Goal: Information Seeking & Learning: Understand process/instructions

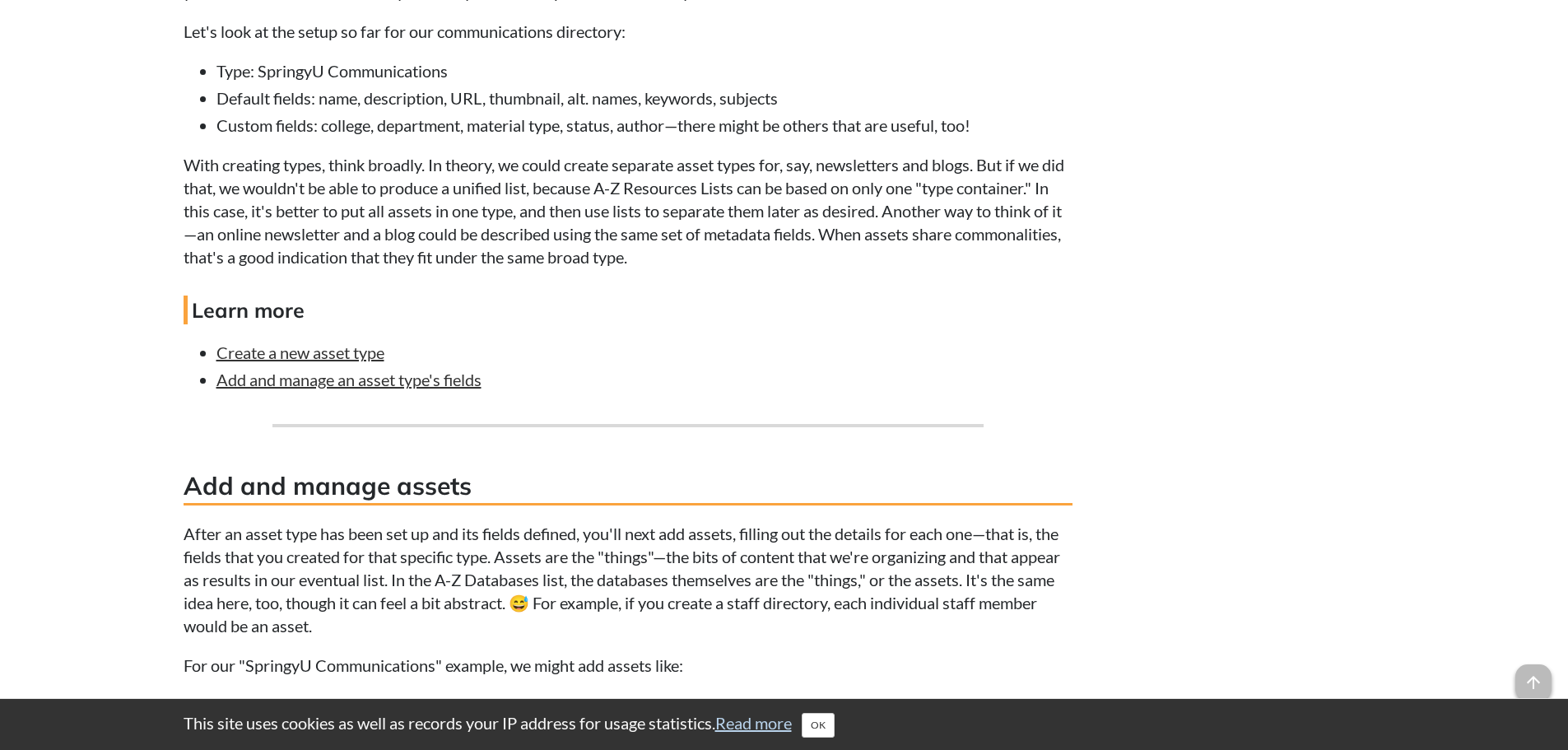
scroll to position [2717, 0]
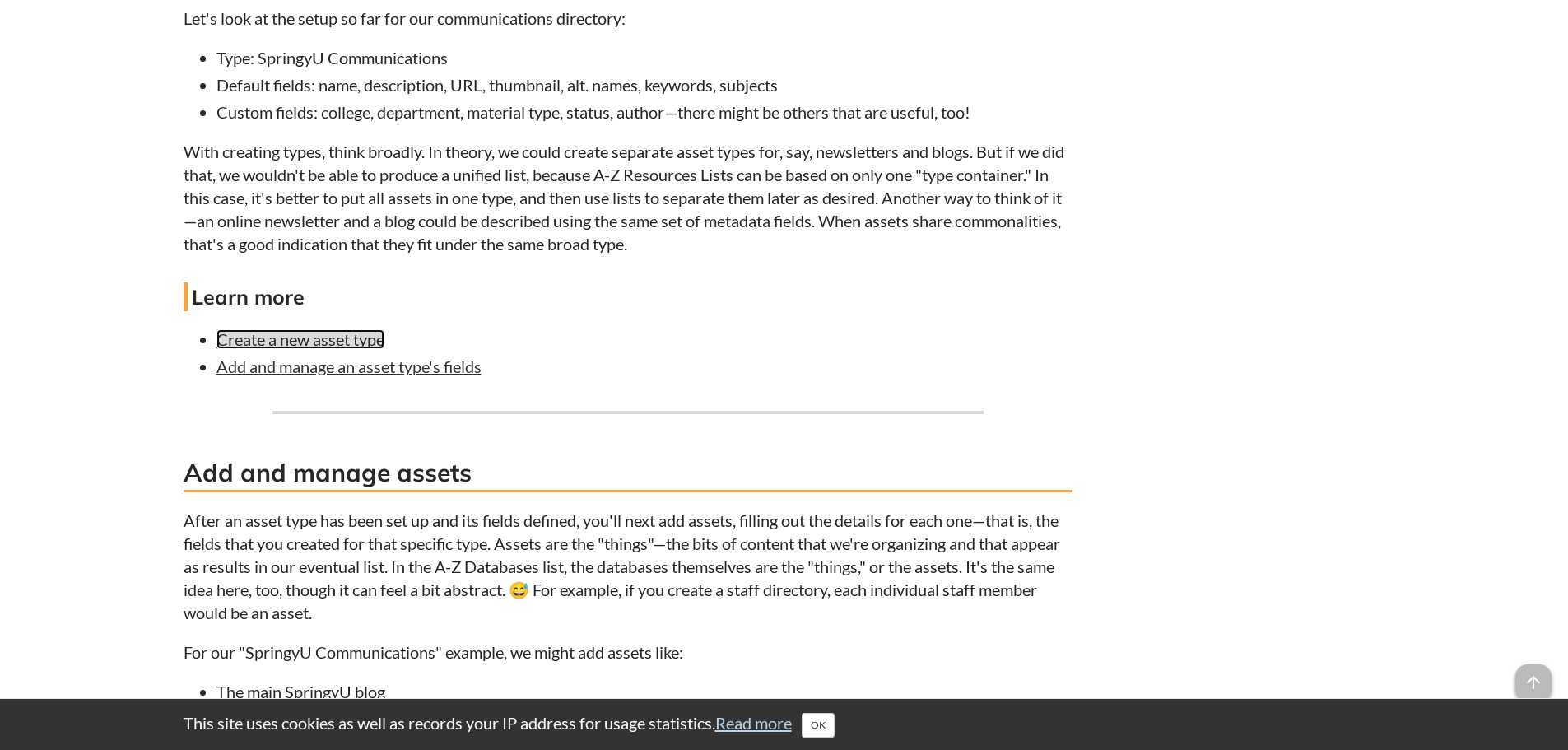
click at [334, 335] on link "Create a new asset type" at bounding box center [300, 340] width 168 height 20
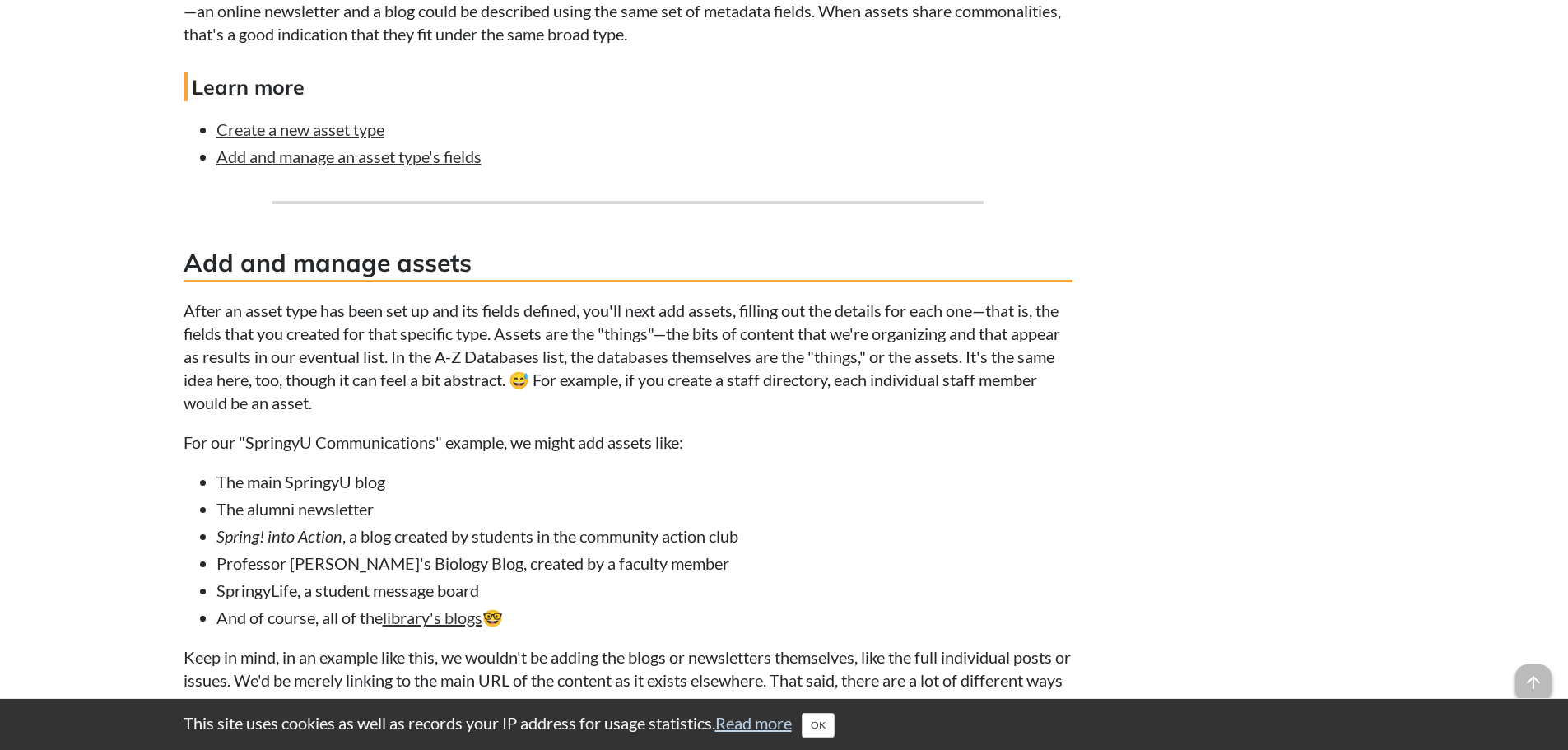
scroll to position [2963, 0]
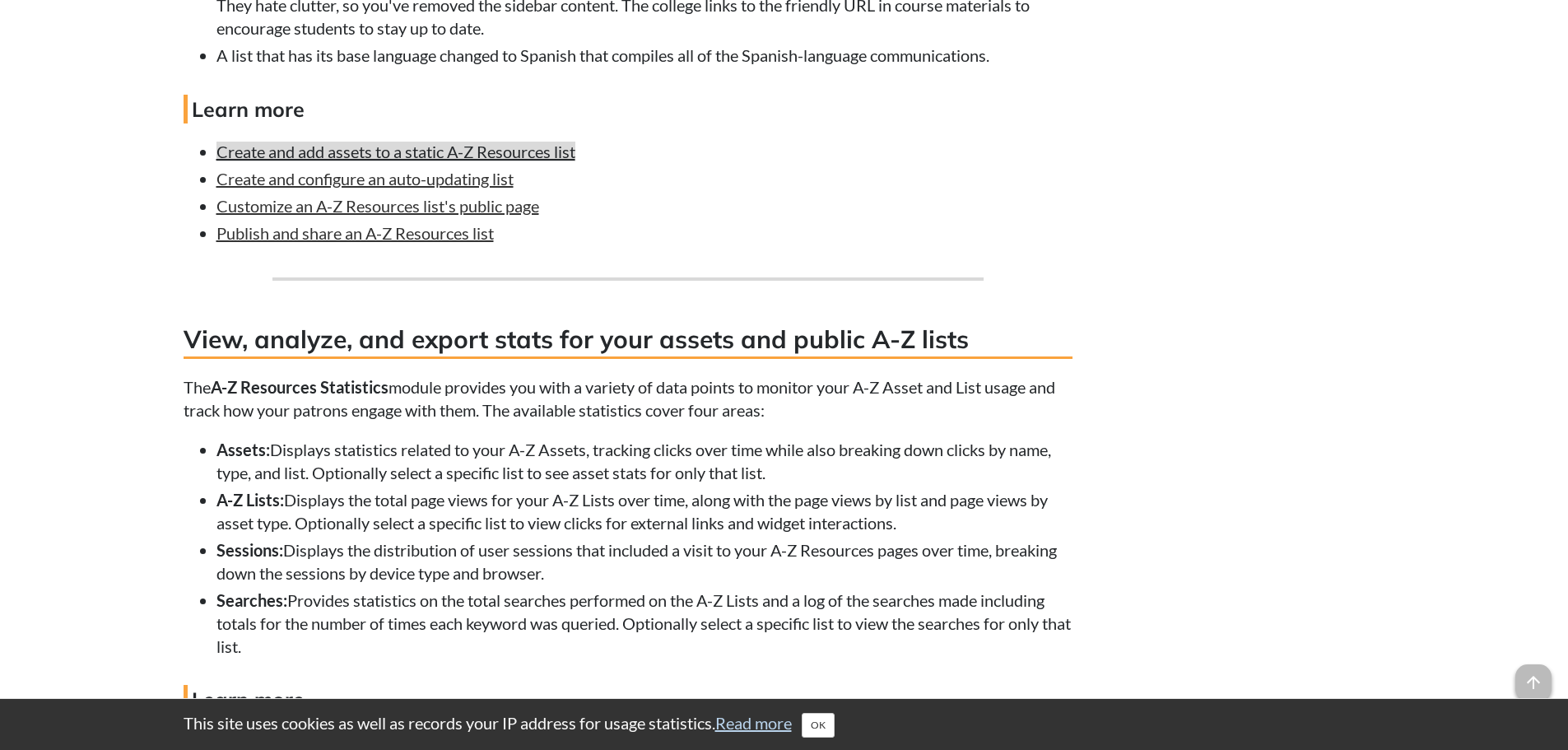
scroll to position [4280, 0]
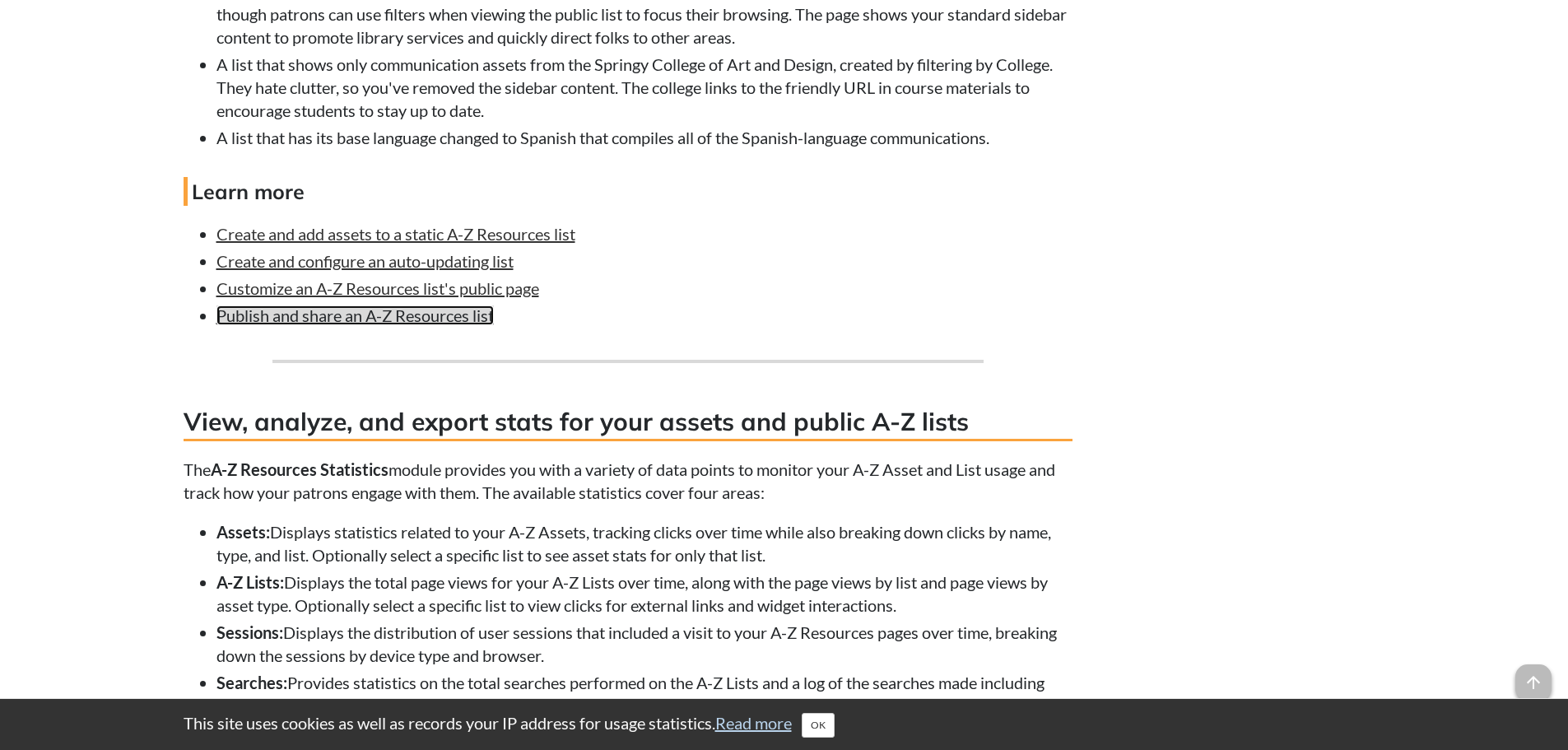
click at [462, 325] on link "Publish and share an A-Z Resources list" at bounding box center [354, 315] width 277 height 20
